Goal: Entertainment & Leisure: Consume media (video, audio)

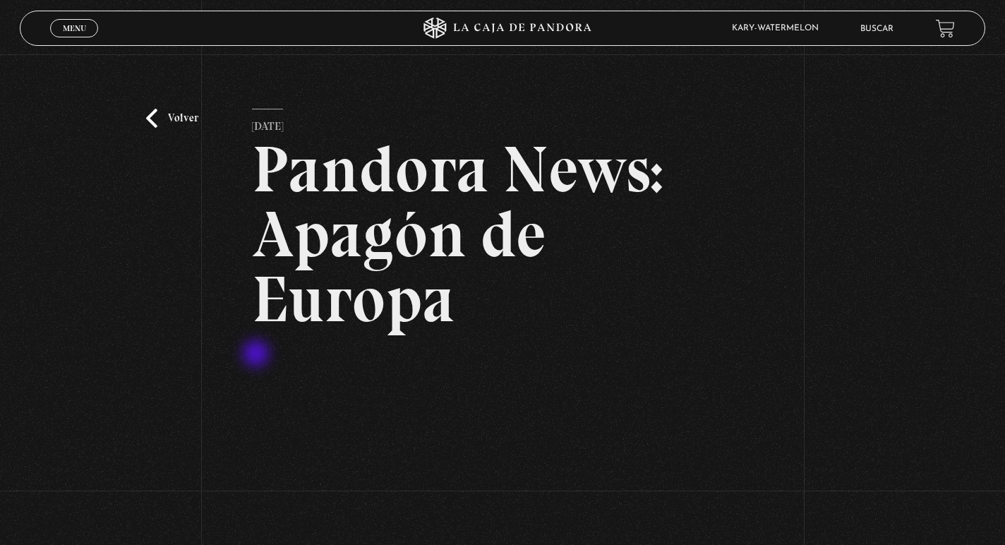
scroll to position [148, 0]
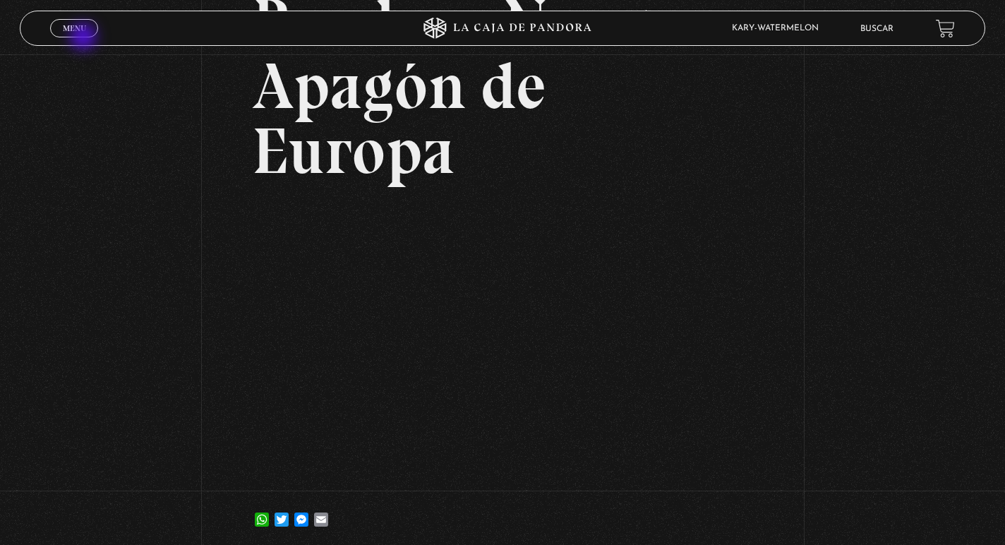
click at [84, 38] on div "Menu Cerrar" at bounding box center [200, 28] width 301 height 34
click at [78, 31] on span "Menu" at bounding box center [74, 28] width 23 height 8
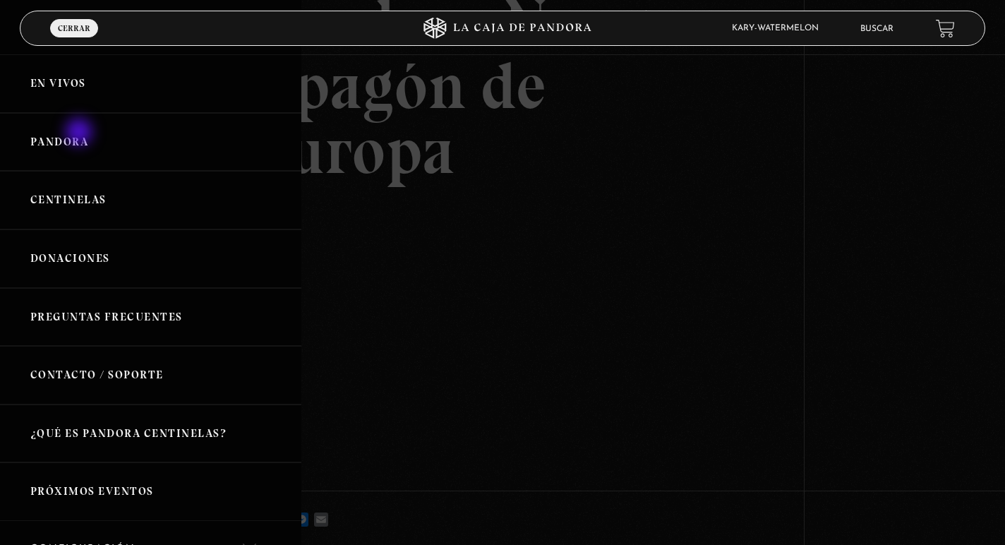
click at [80, 133] on link "Pandora" at bounding box center [150, 142] width 301 height 59
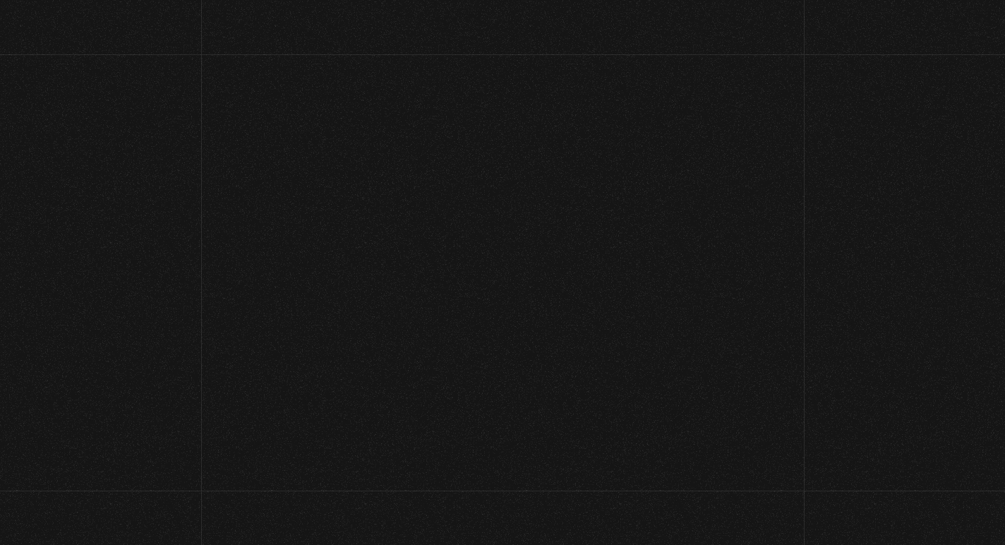
scroll to position [155, 0]
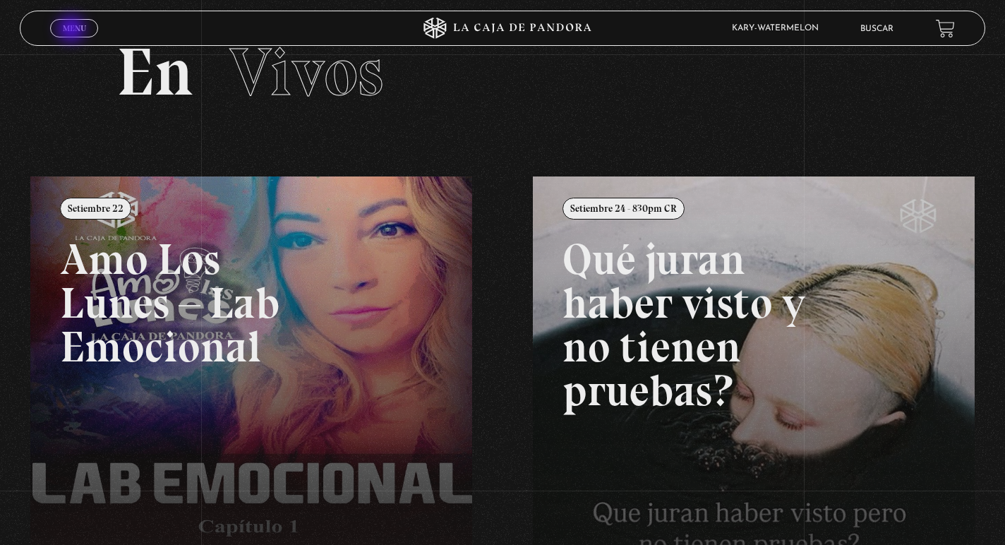
click at [73, 30] on span "Menu" at bounding box center [74, 28] width 23 height 8
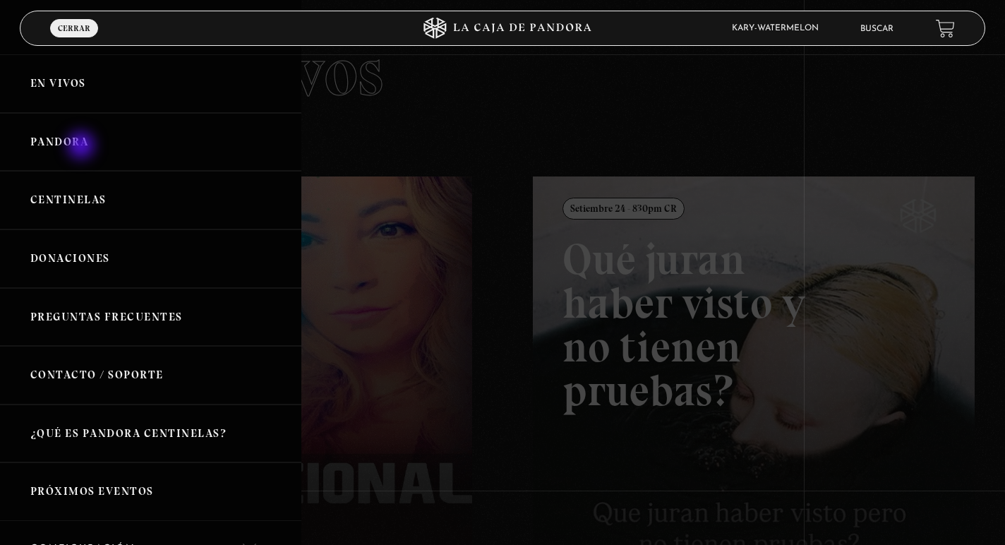
click at [82, 145] on link "Pandora" at bounding box center [150, 142] width 301 height 59
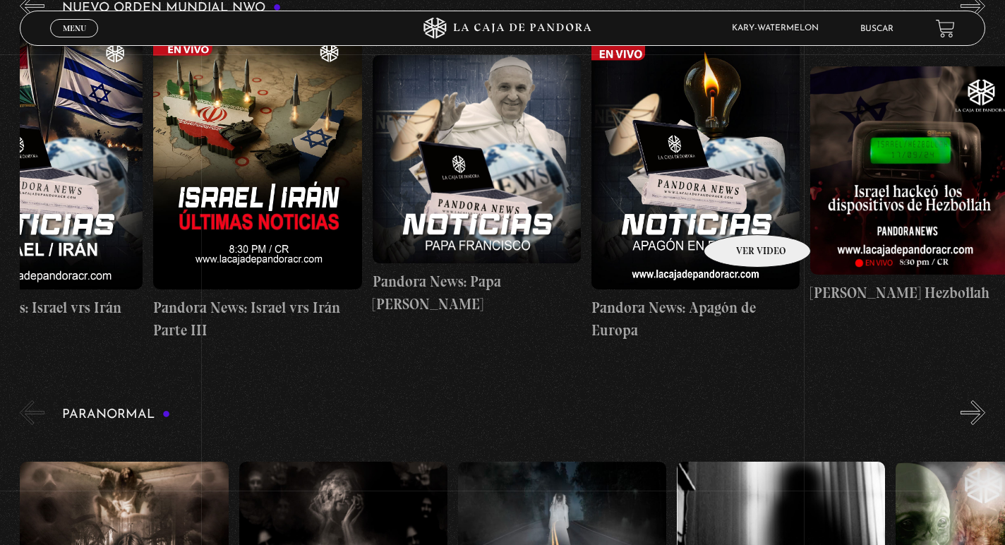
scroll to position [0, 747]
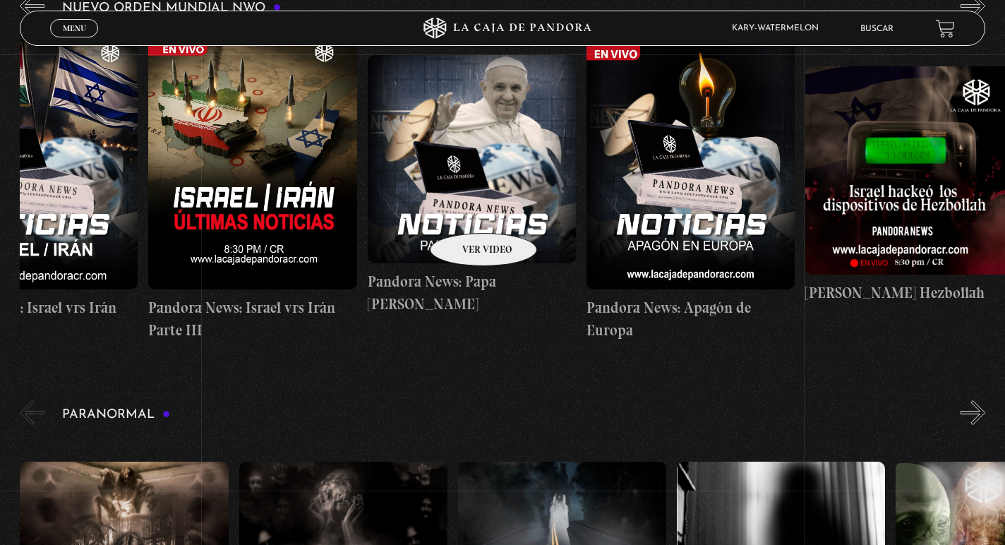
click at [465, 212] on figure at bounding box center [472, 159] width 208 height 208
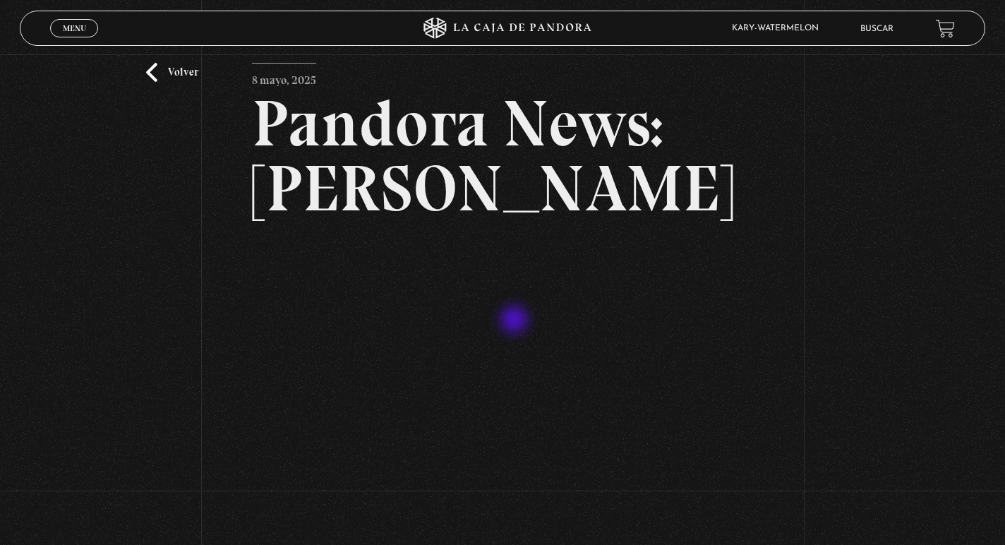
scroll to position [52, 0]
